Goal: Transaction & Acquisition: Purchase product/service

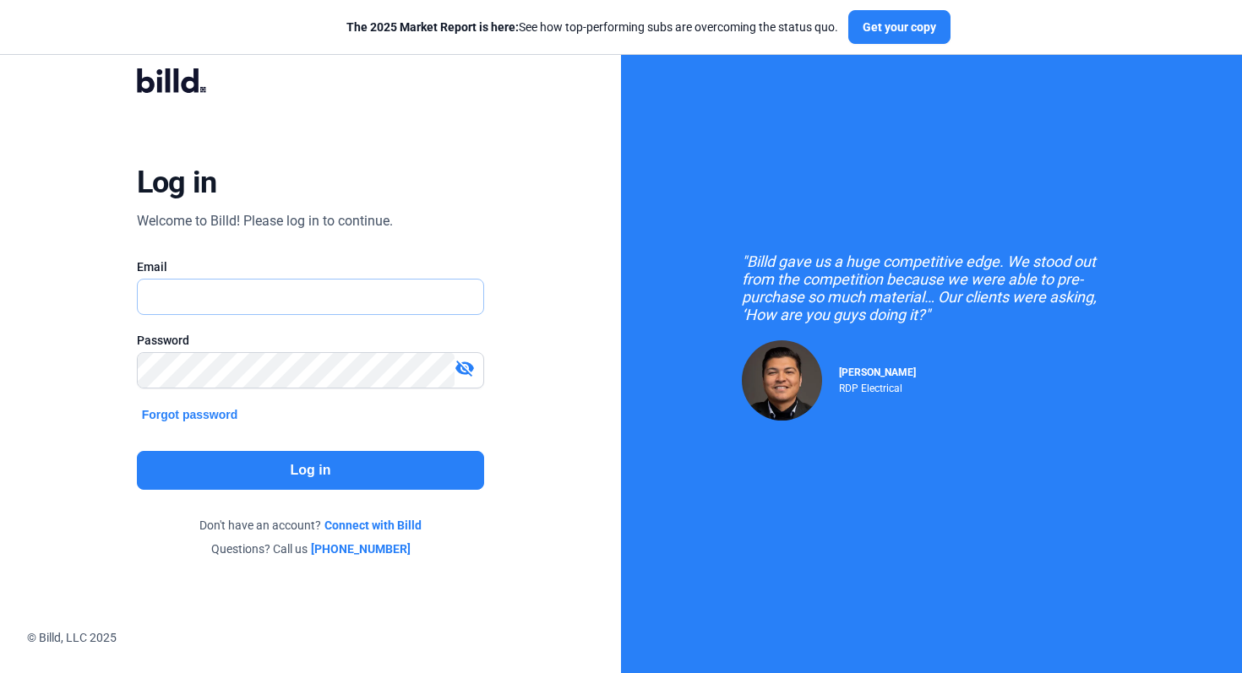
type input "[EMAIL_ADDRESS][DOMAIN_NAME]"
click at [343, 470] on button "Log in" at bounding box center [311, 470] width 348 height 39
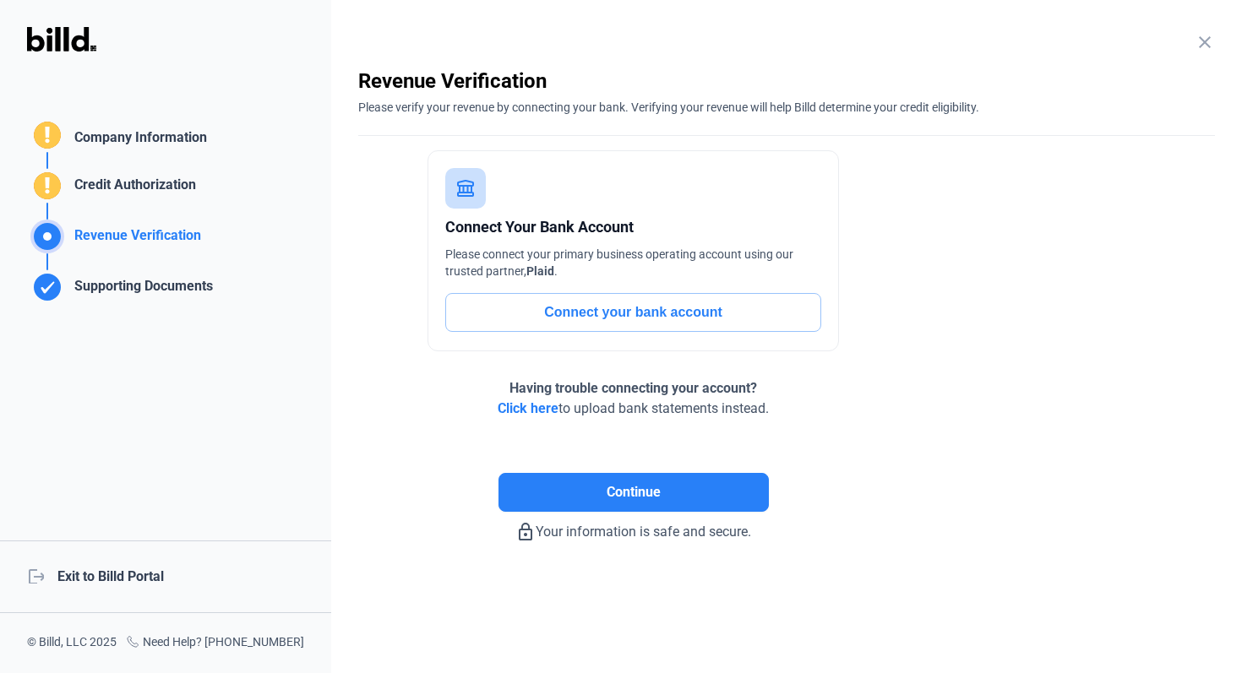
click at [144, 591] on div "logout Exit to Billd Portal" at bounding box center [165, 577] width 331 height 73
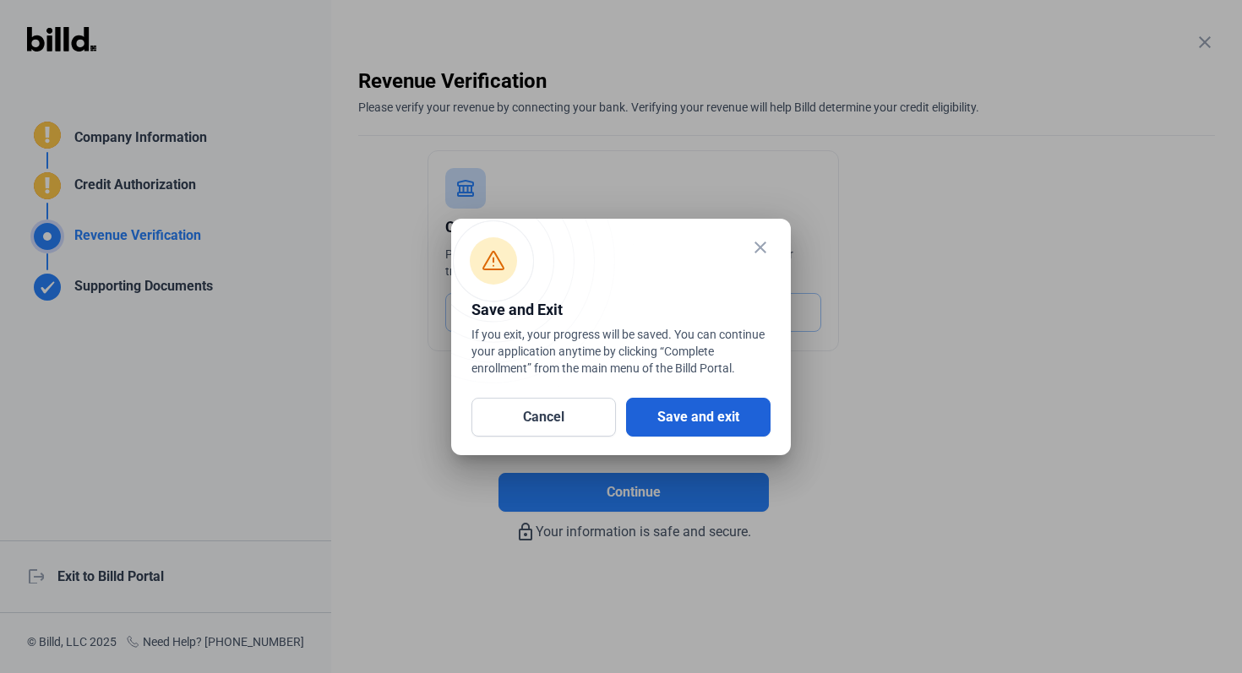
click at [672, 428] on button "Save and exit" at bounding box center [698, 417] width 144 height 39
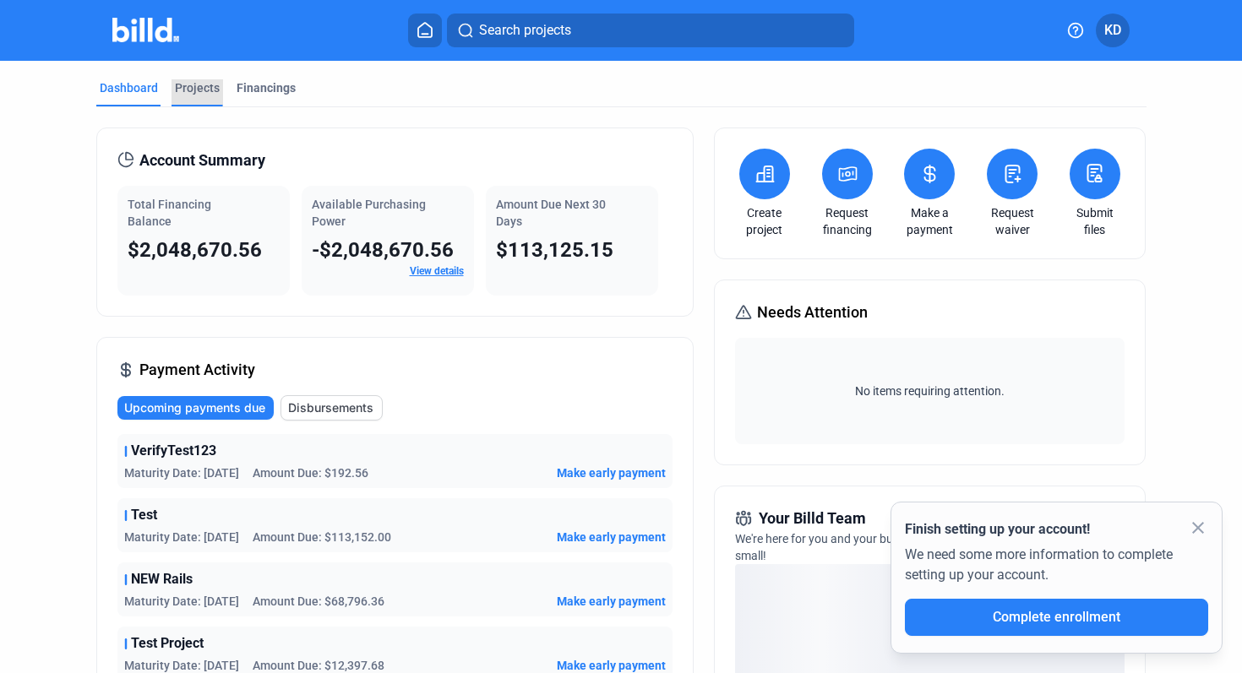
click at [206, 81] on div "Projects" at bounding box center [197, 87] width 45 height 17
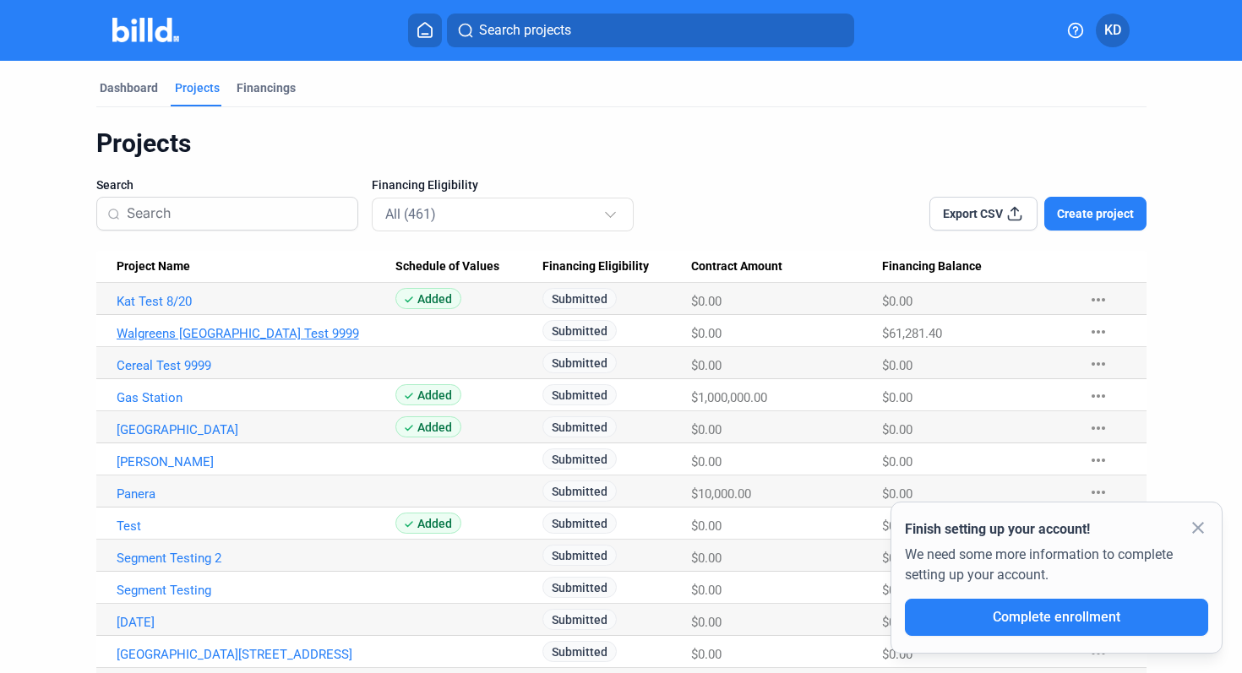
click at [173, 334] on link "Walgreens [GEOGRAPHIC_DATA] Test 9999" at bounding box center [256, 333] width 279 height 15
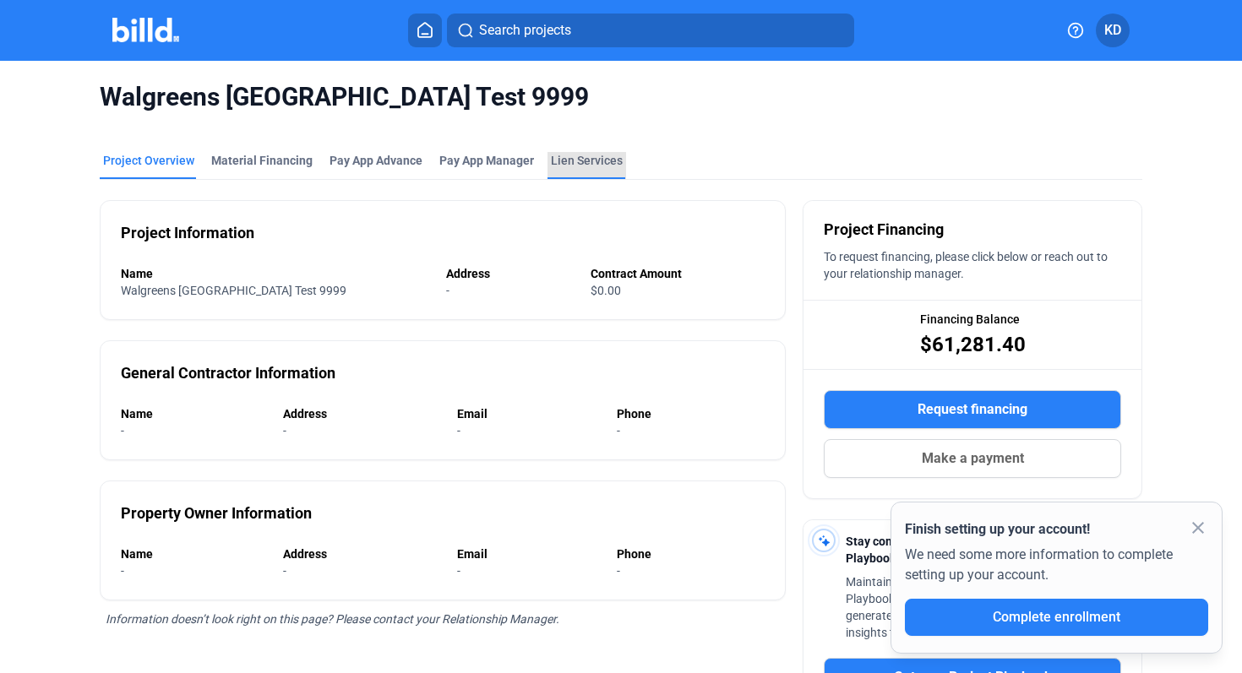
click at [592, 163] on div "Lien Services" at bounding box center [587, 160] width 72 height 17
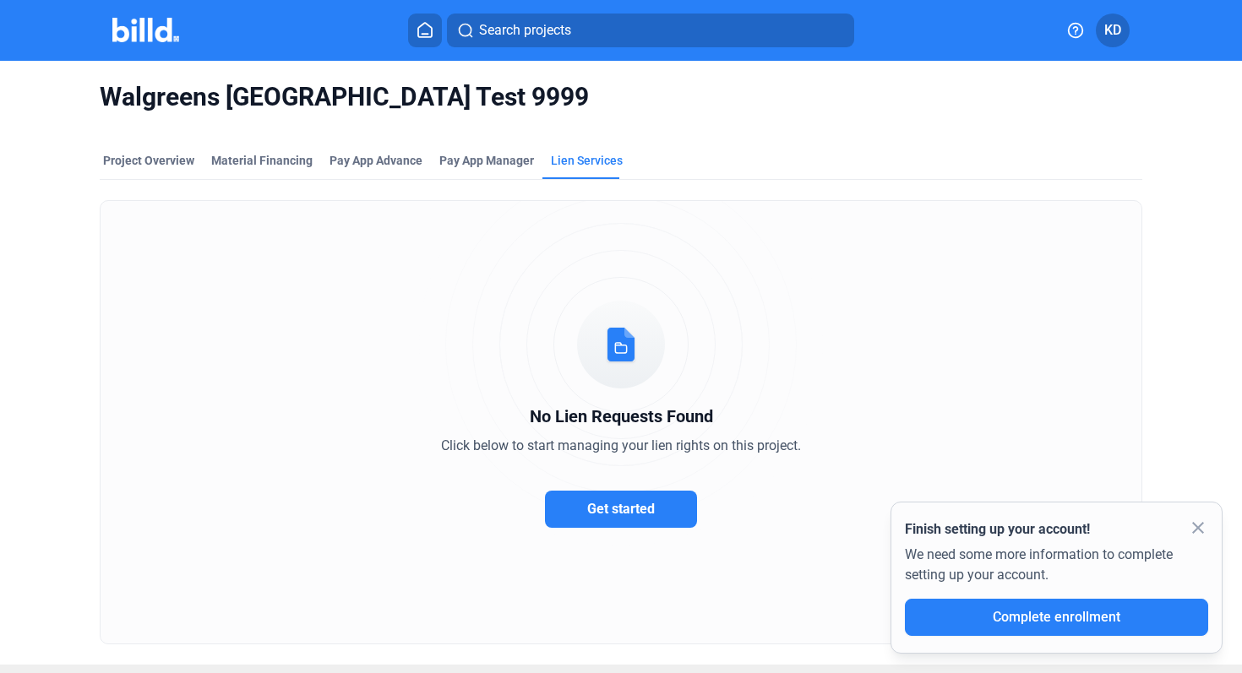
scroll to position [34, 0]
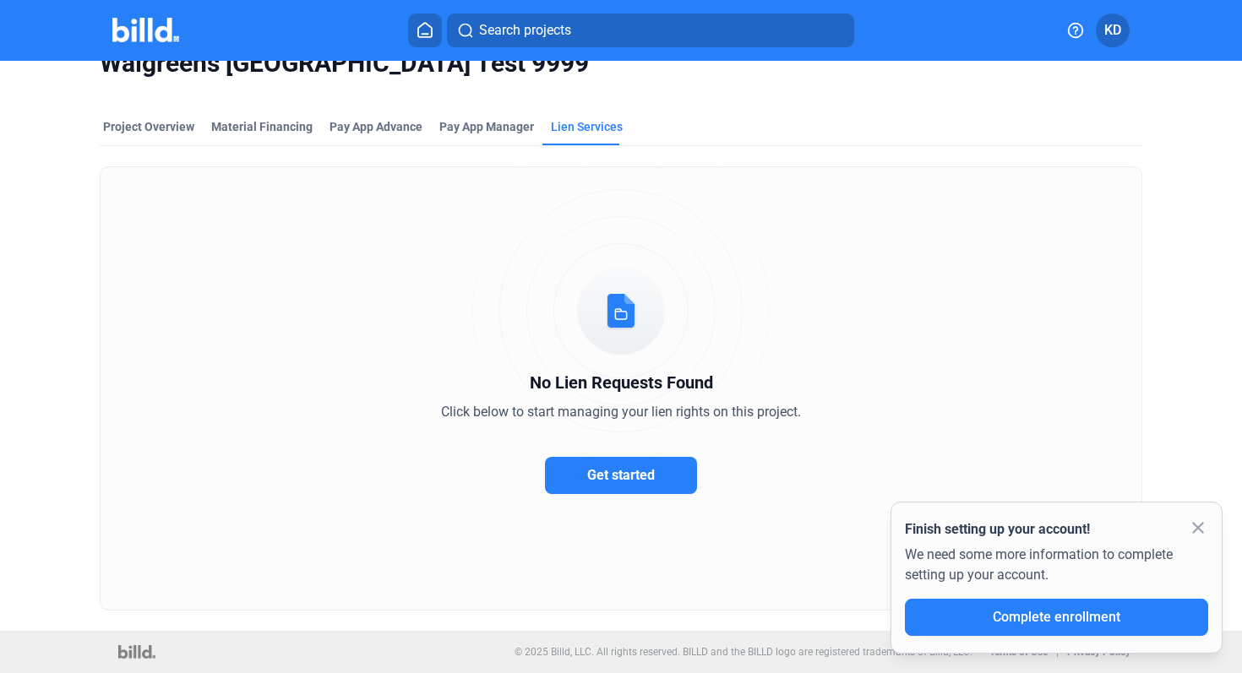
click at [656, 473] on button "Get started" at bounding box center [621, 475] width 152 height 37
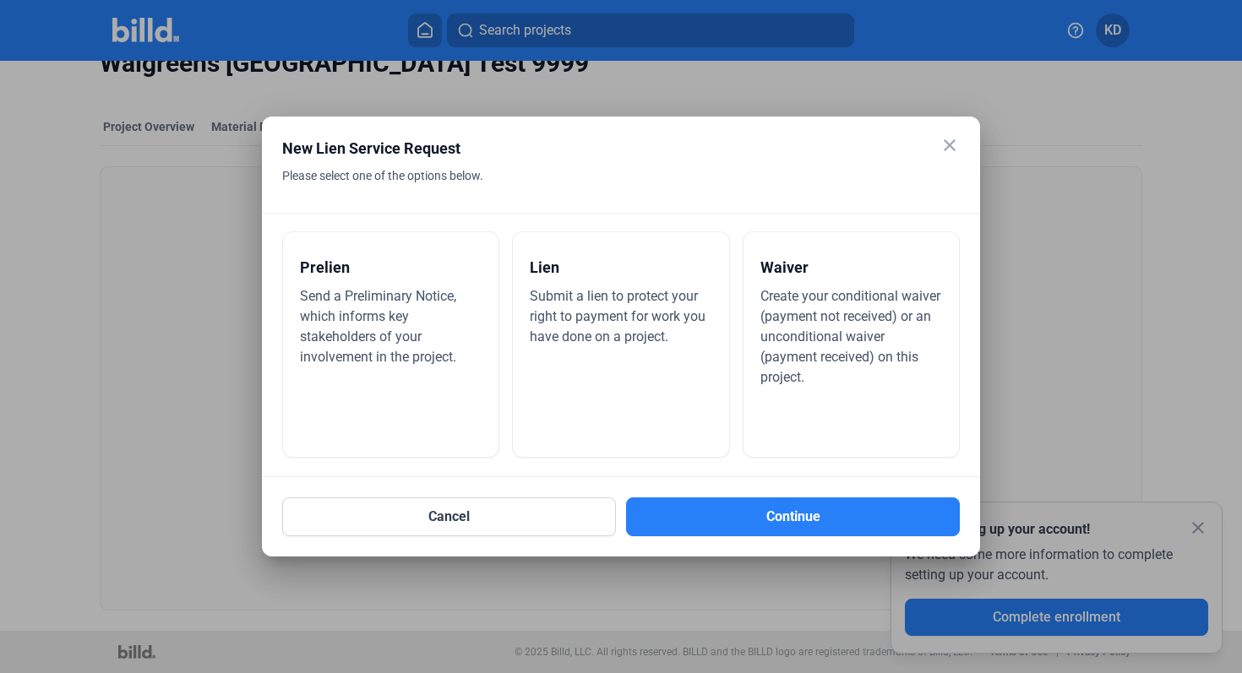
click at [956, 145] on mat-icon "close" at bounding box center [950, 145] width 20 height 20
